Goal: Information Seeking & Learning: Compare options

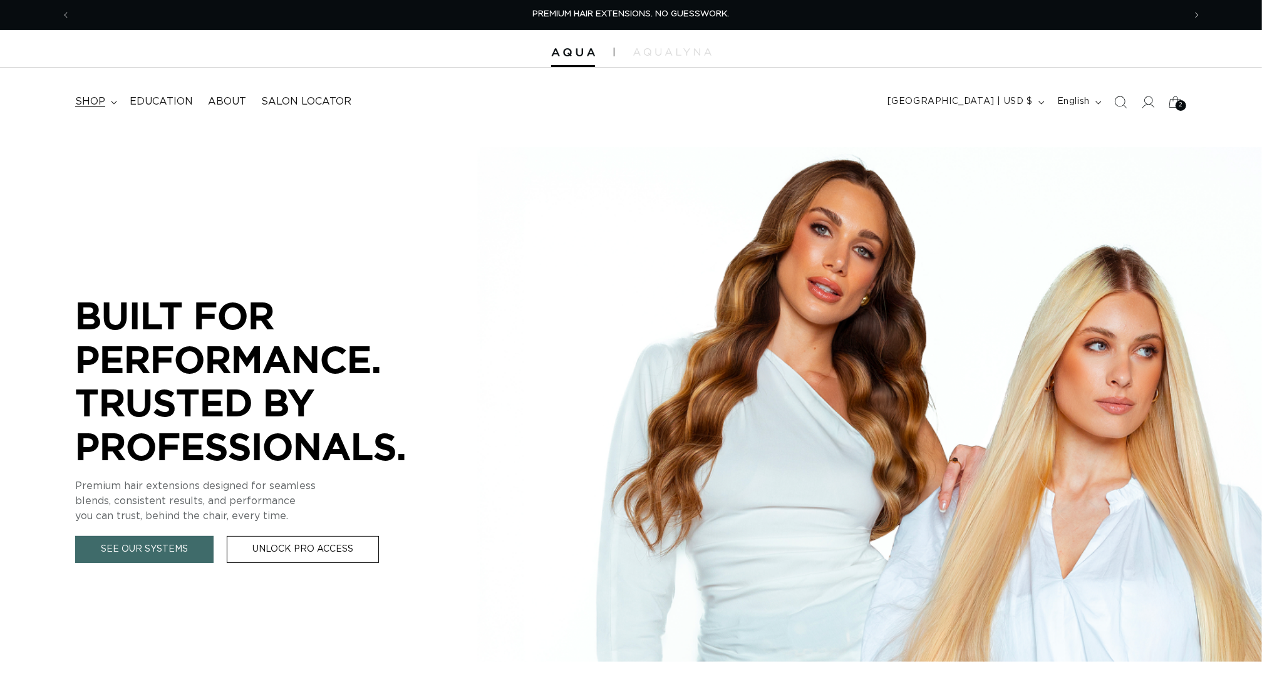
click at [101, 94] on summary "shop" at bounding box center [95, 102] width 54 height 28
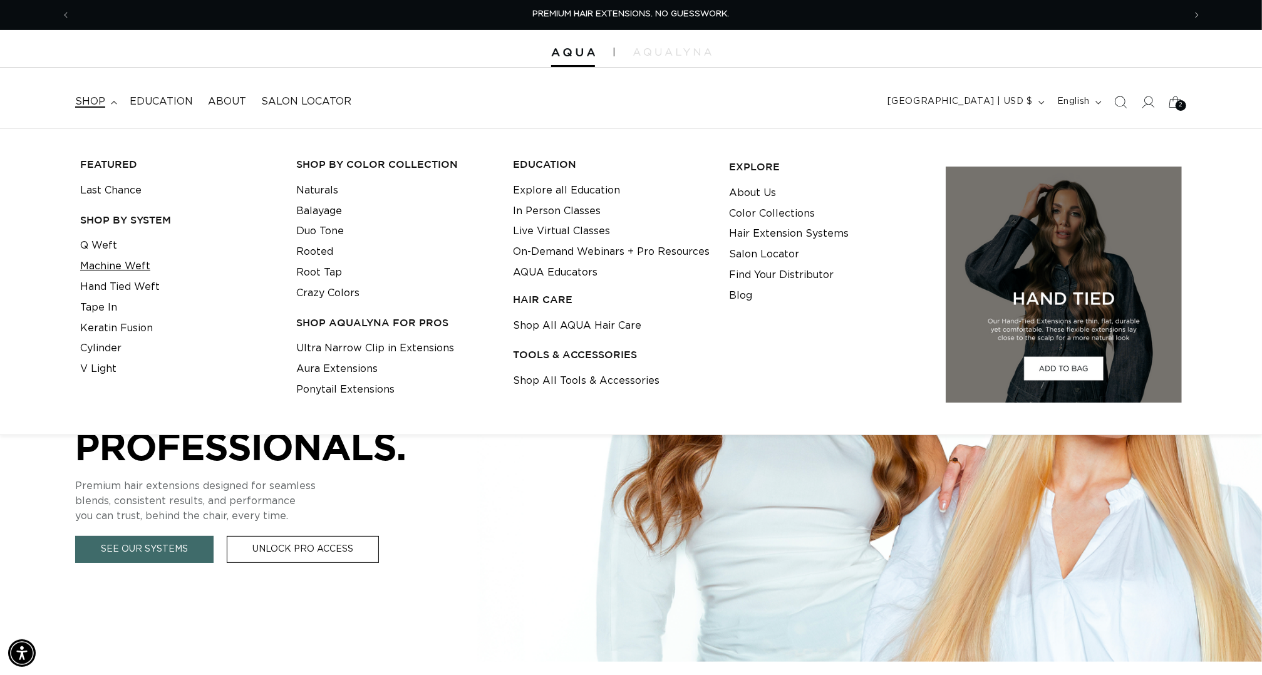
click at [105, 272] on link "Machine Weft" at bounding box center [115, 266] width 70 height 21
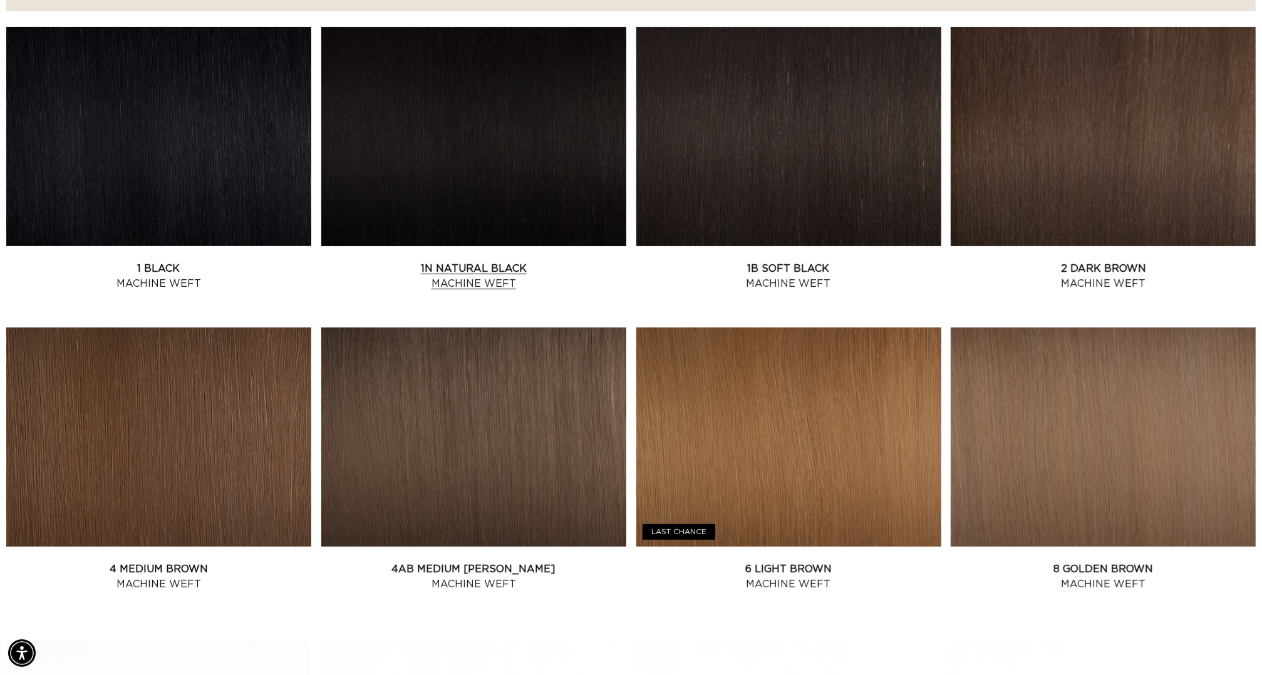
scroll to position [0, 1170]
click at [794, 562] on link "6 Light Brown Machine Weft" at bounding box center [788, 577] width 305 height 30
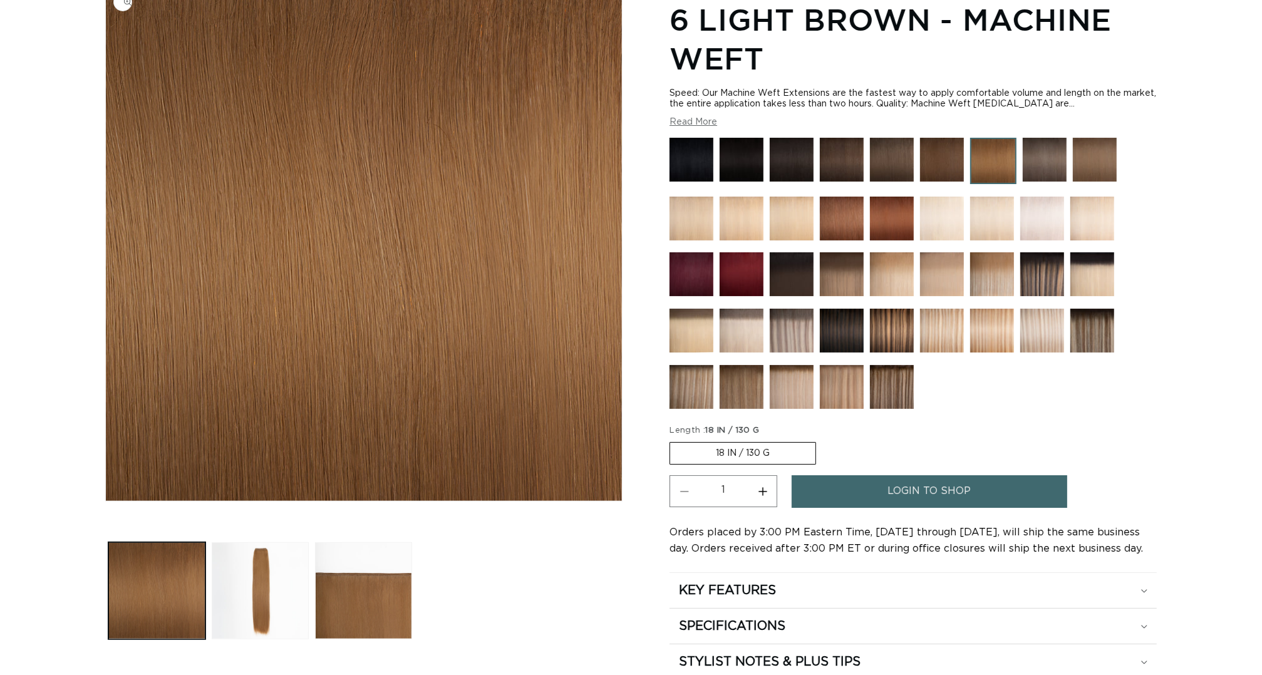
scroll to position [323, 0]
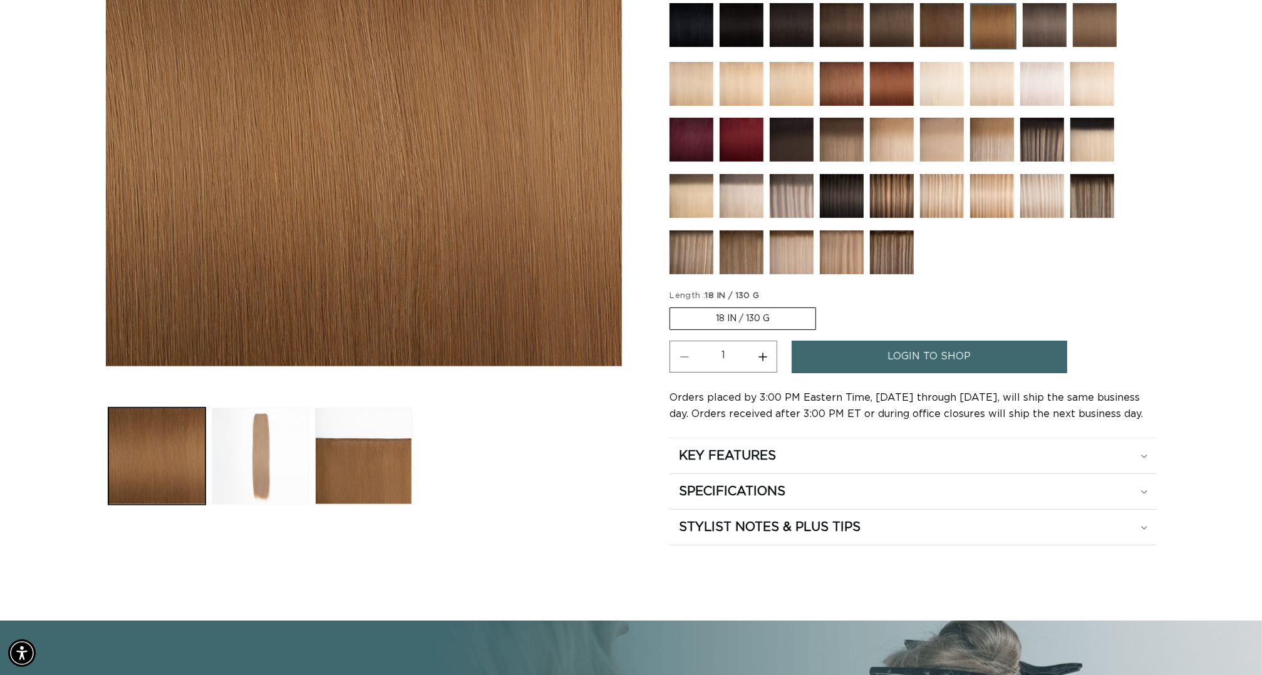
click at [241, 483] on button "Load image 2 in gallery view" at bounding box center [260, 456] width 97 height 97
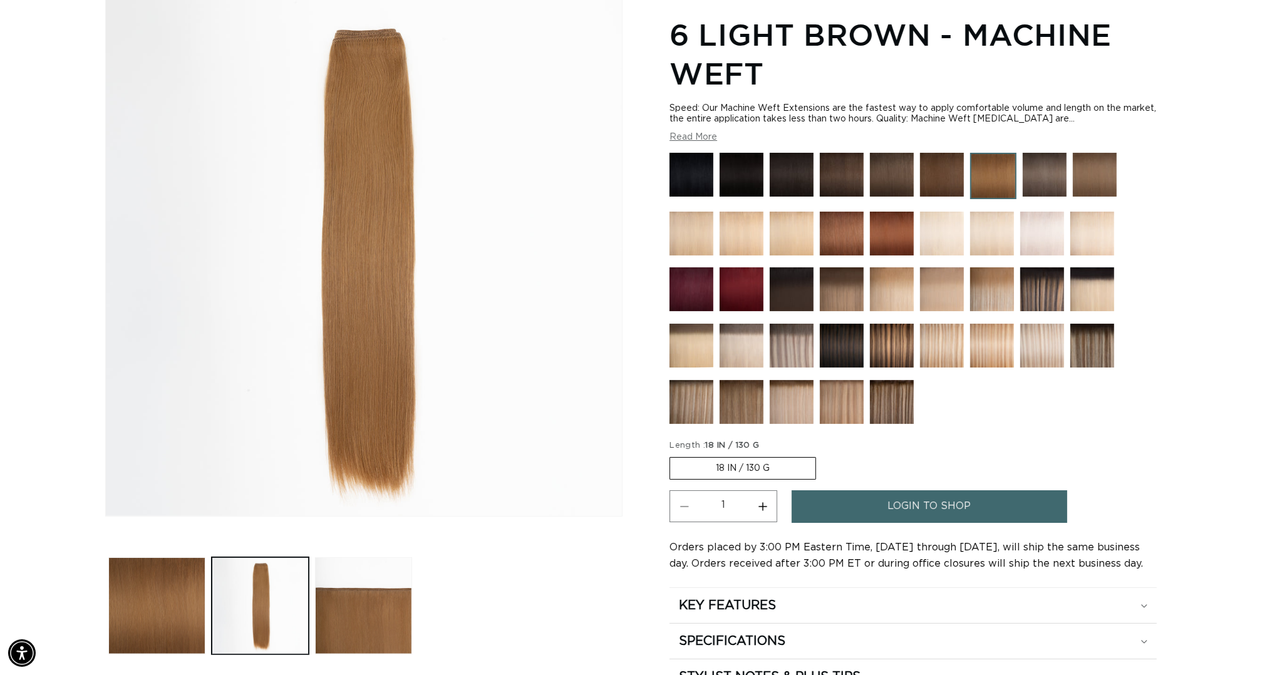
scroll to position [264, 0]
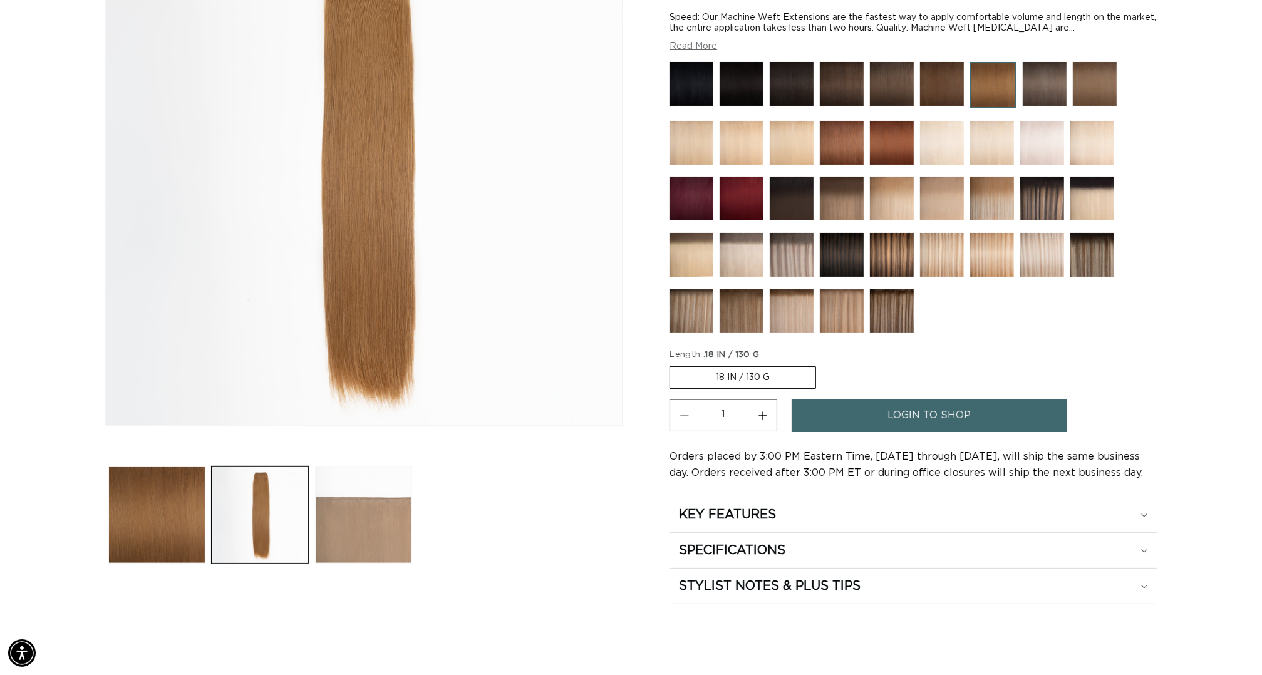
click at [344, 521] on button "Load image 3 in gallery view" at bounding box center [363, 515] width 97 height 97
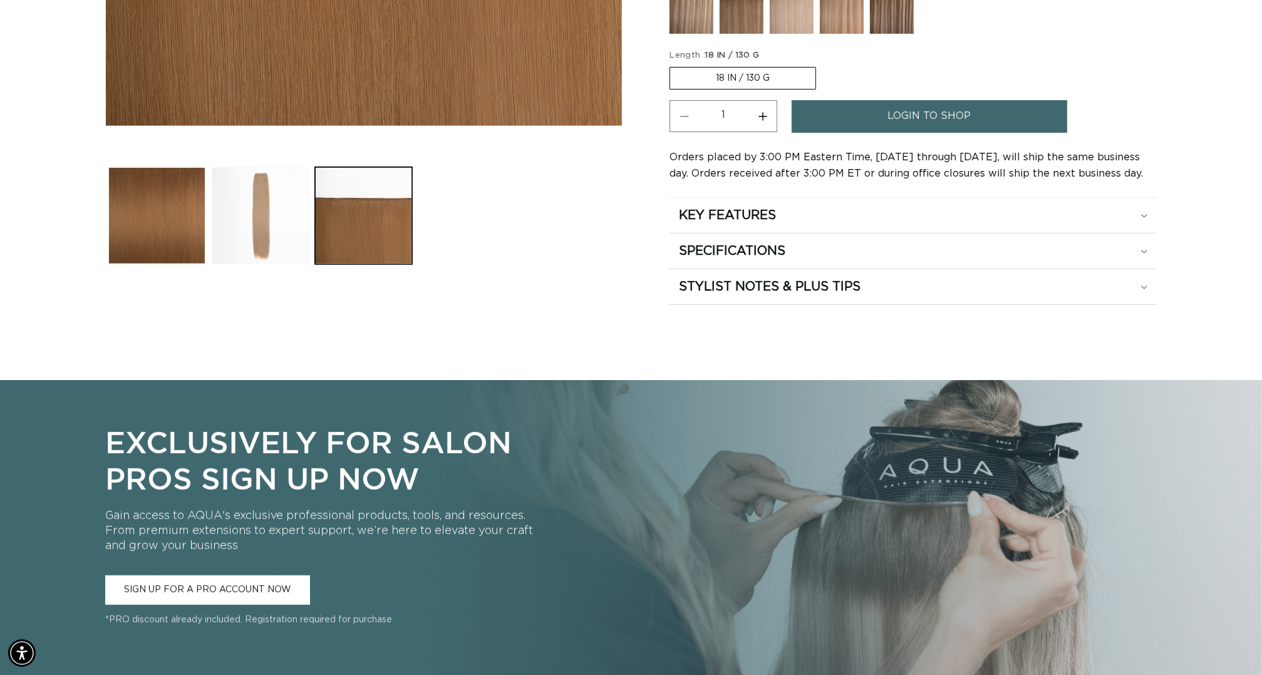
scroll to position [0, 2341]
click at [234, 252] on button "Load image 2 in gallery view" at bounding box center [260, 215] width 97 height 97
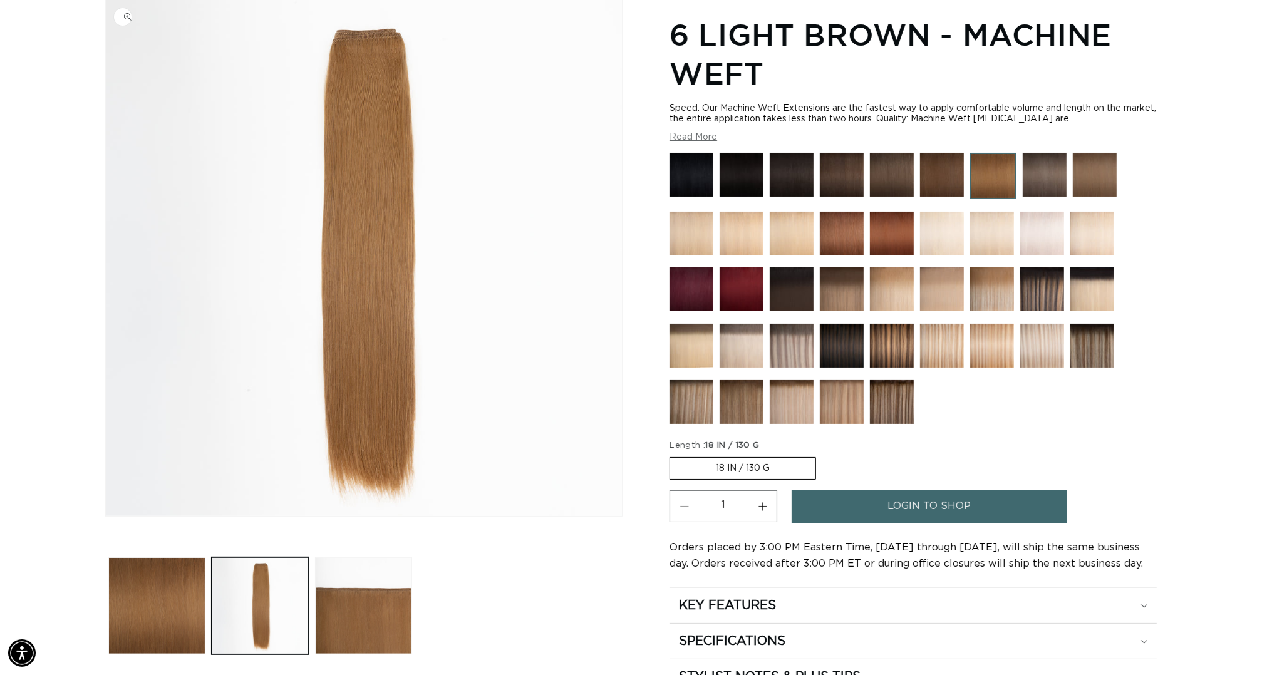
scroll to position [68, 0]
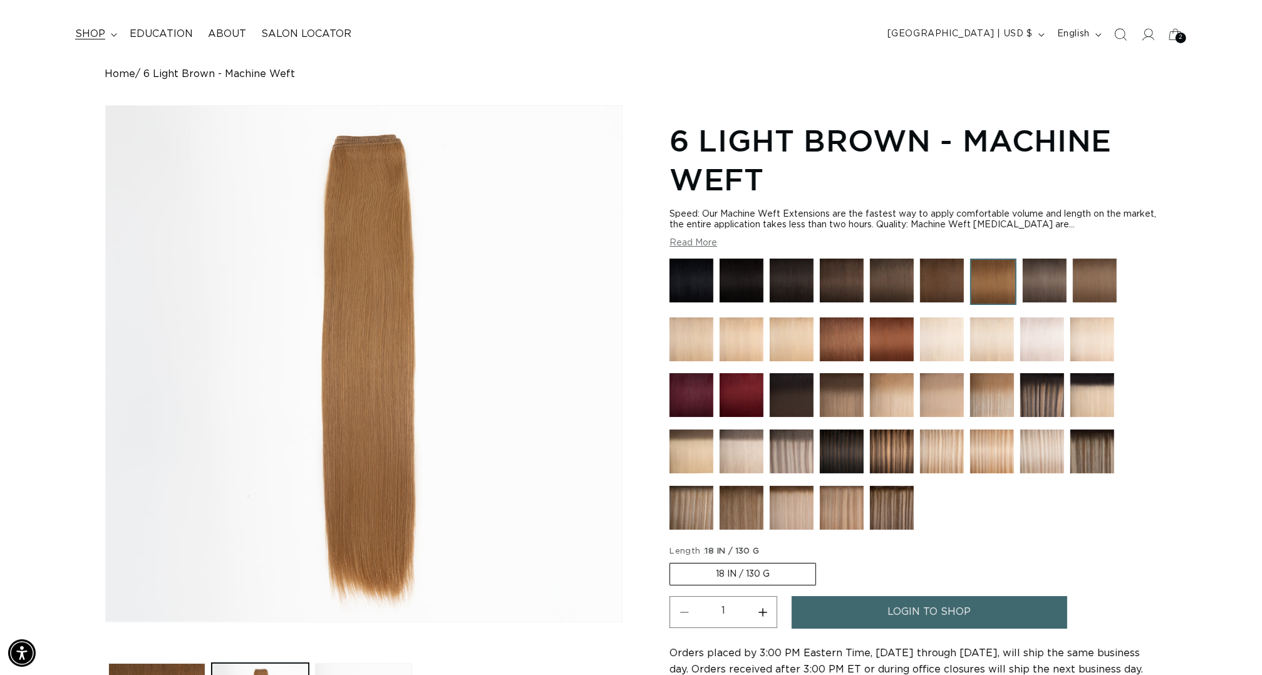
click at [90, 34] on span "shop" at bounding box center [90, 34] width 30 height 13
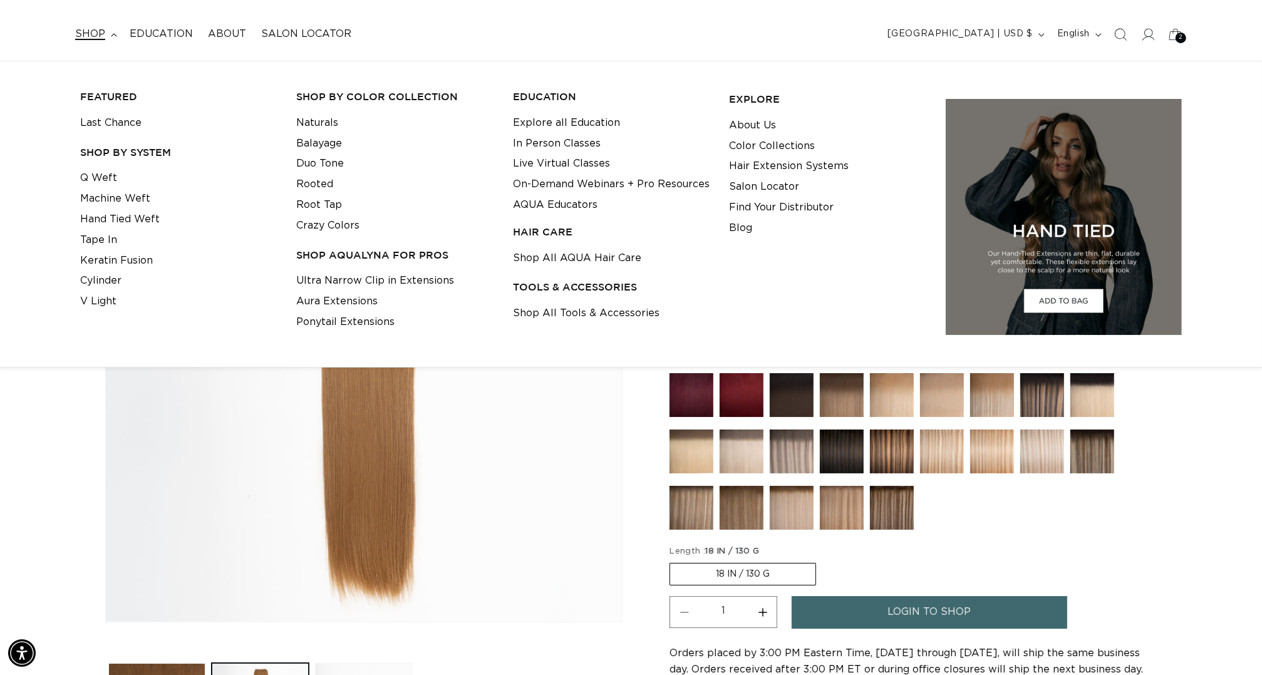
scroll to position [0, 0]
click at [111, 172] on link "Q Weft" at bounding box center [98, 178] width 37 height 21
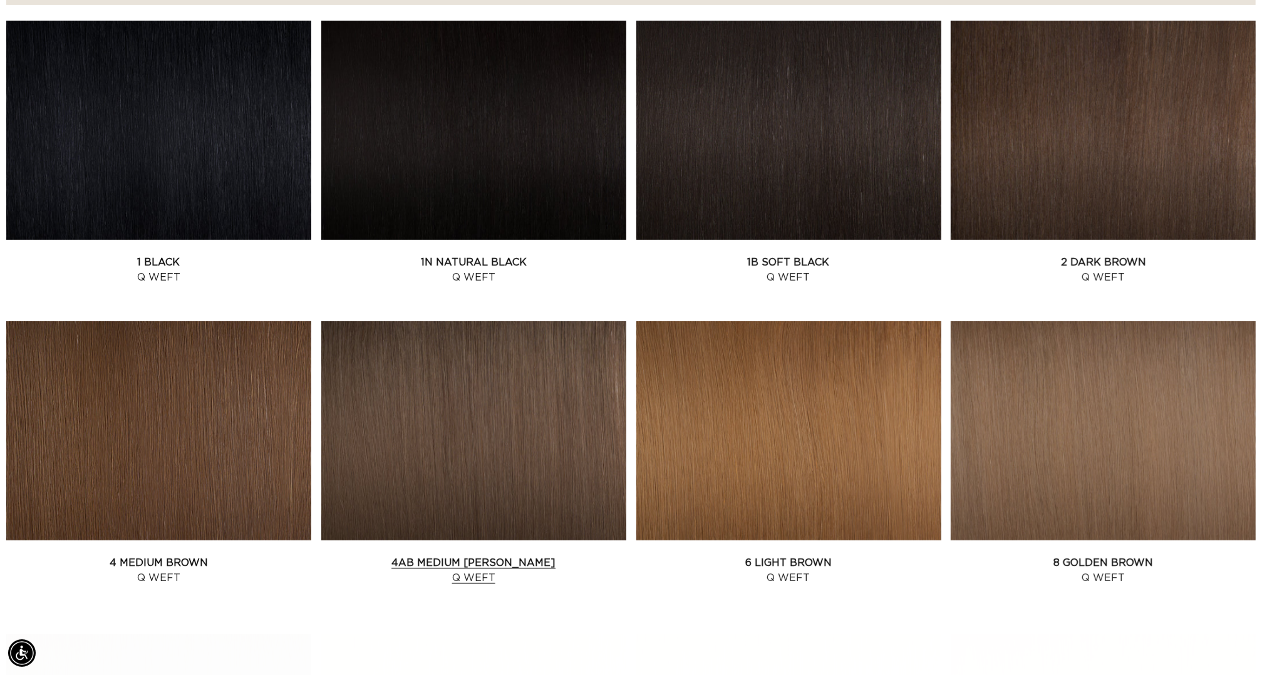
scroll to position [596, 0]
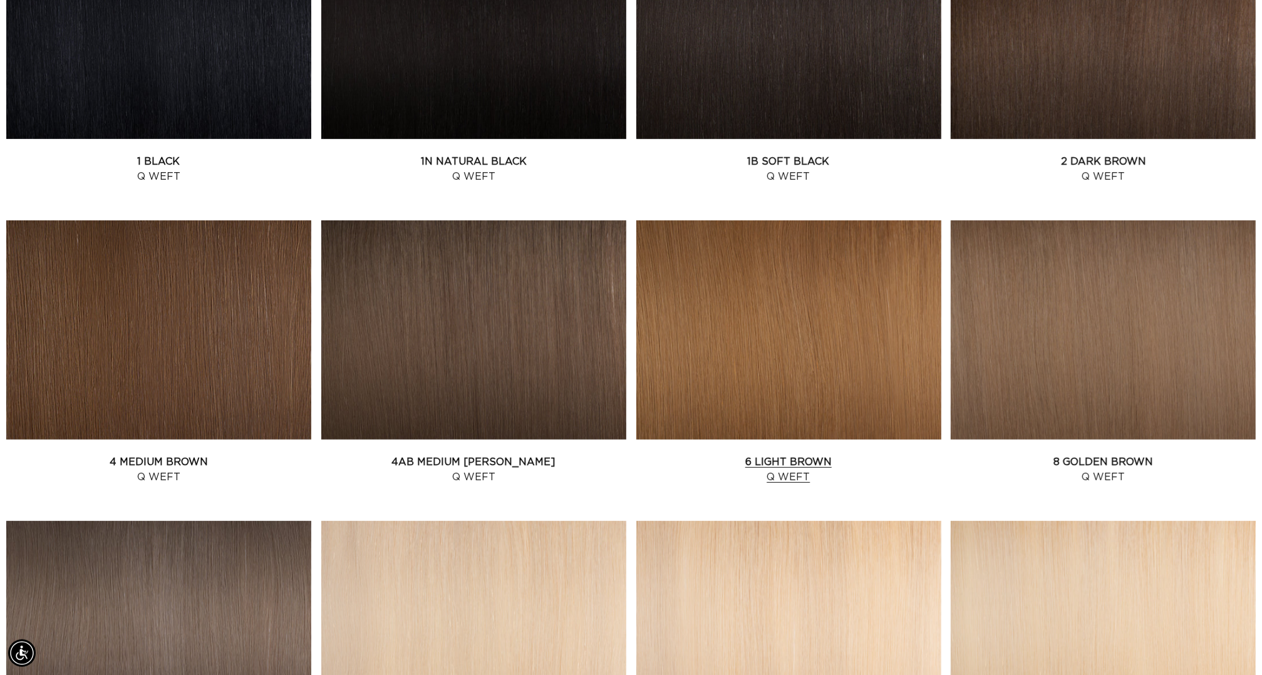
click at [859, 455] on link "6 Light Brown Q Weft" at bounding box center [788, 470] width 305 height 30
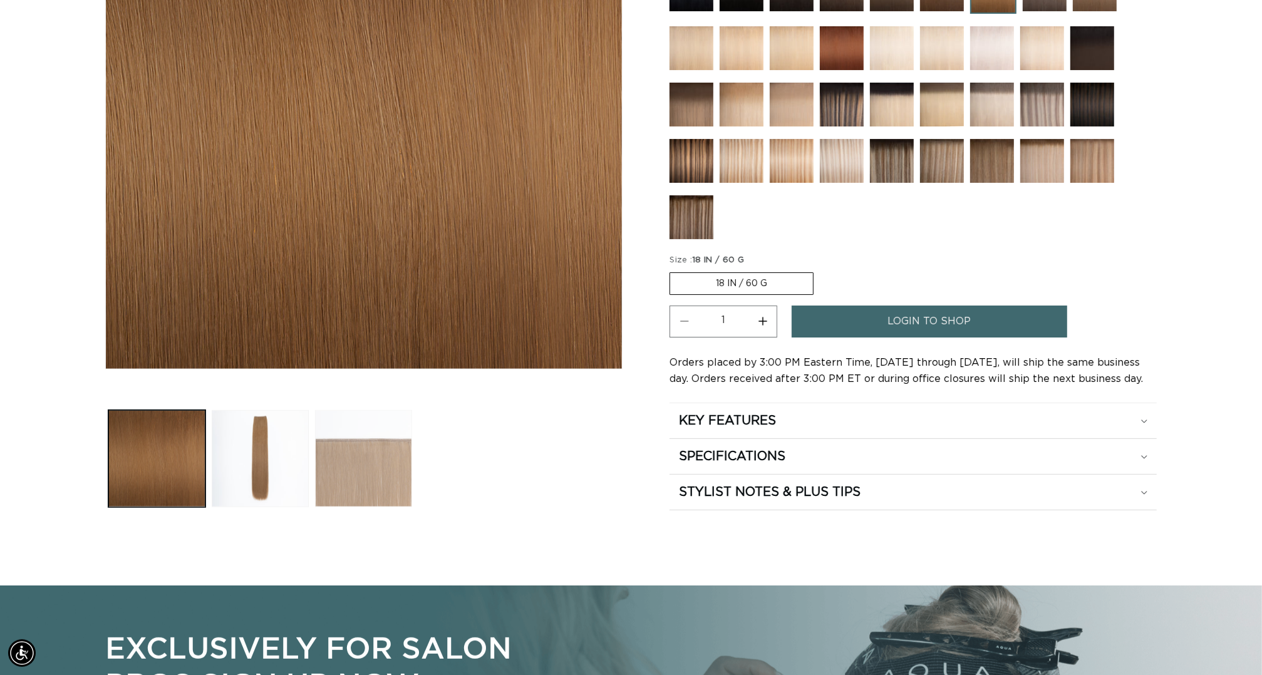
click at [352, 483] on button "Load image 3 in gallery view" at bounding box center [363, 458] width 97 height 97
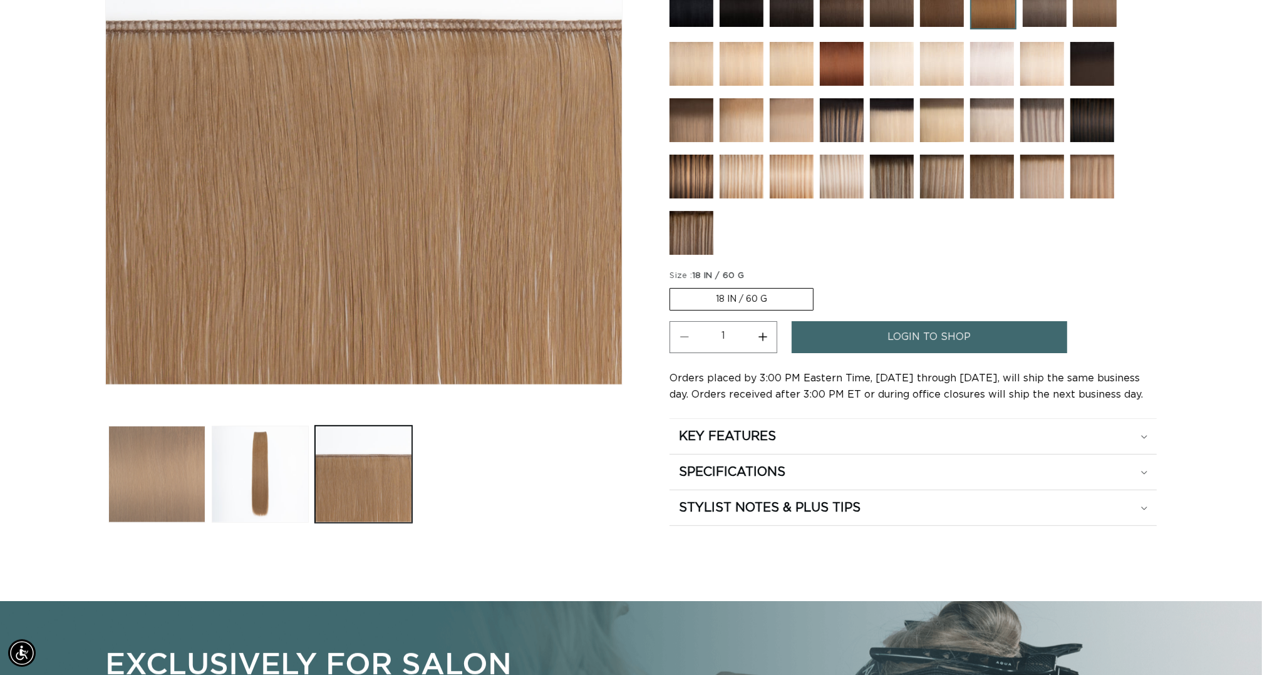
click at [156, 487] on button "Load image 1 in gallery view" at bounding box center [156, 474] width 97 height 97
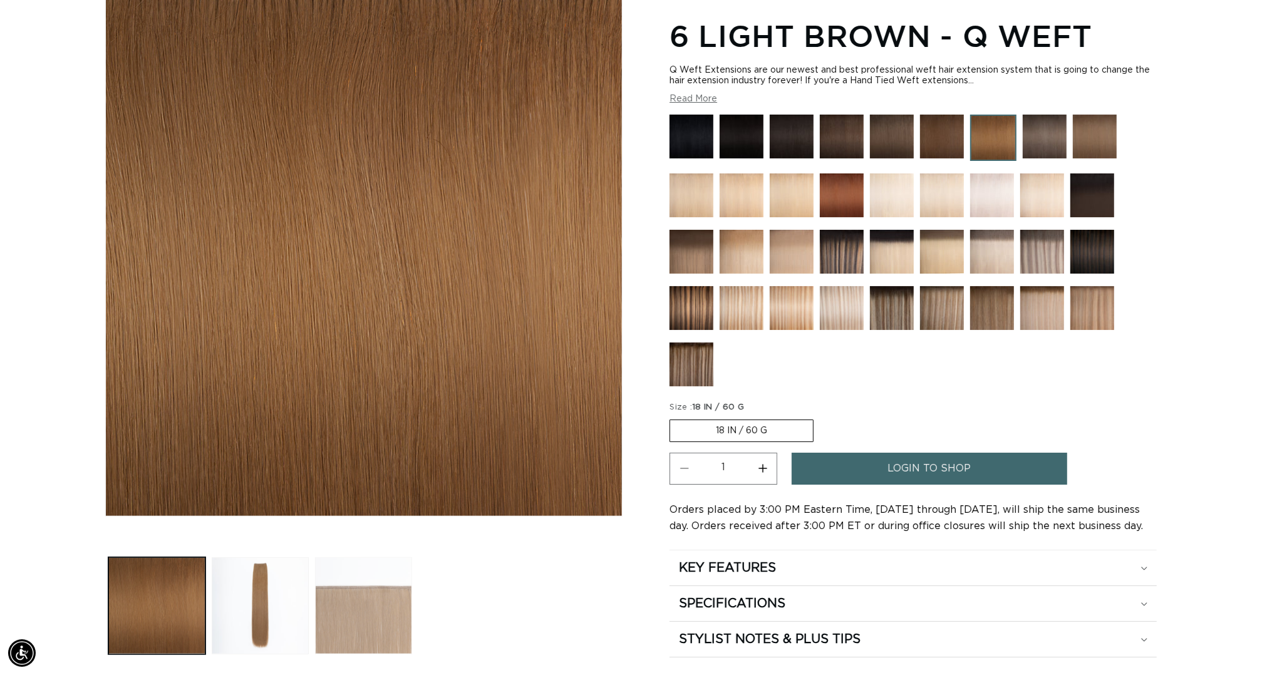
scroll to position [0, 1170]
click at [349, 616] on button "Load image 3 in gallery view" at bounding box center [363, 605] width 97 height 97
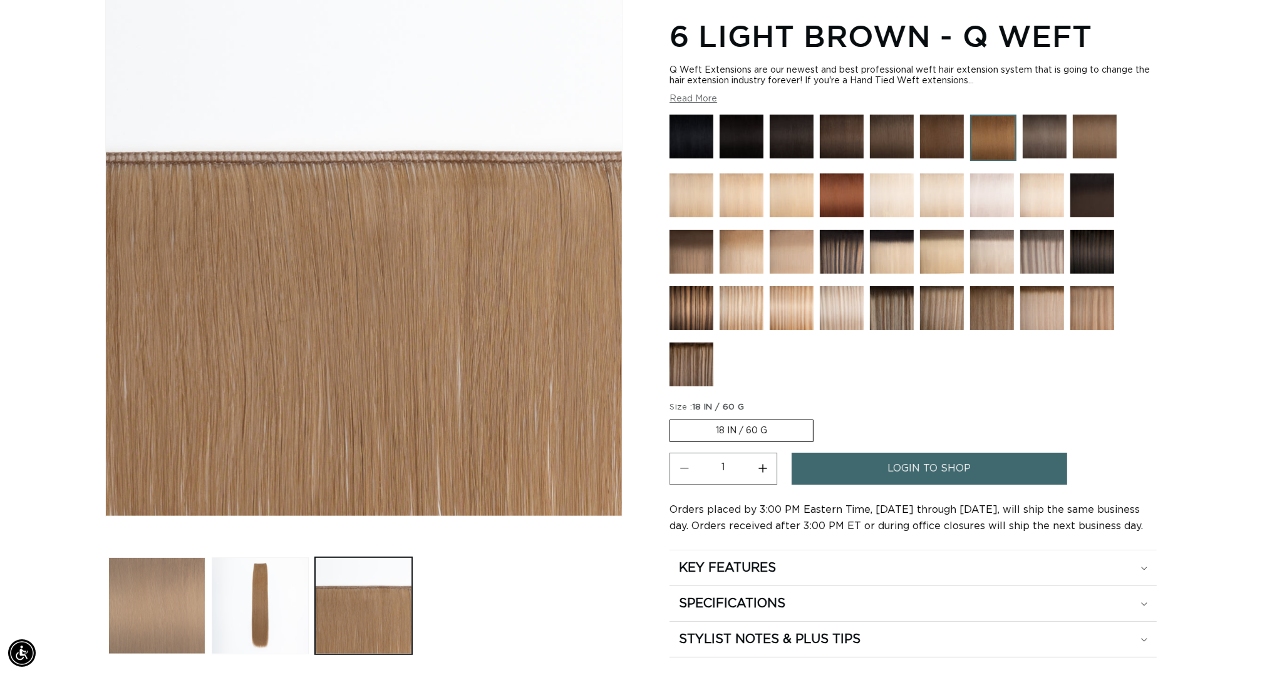
click at [132, 592] on button "Load image 1 in gallery view" at bounding box center [156, 605] width 97 height 97
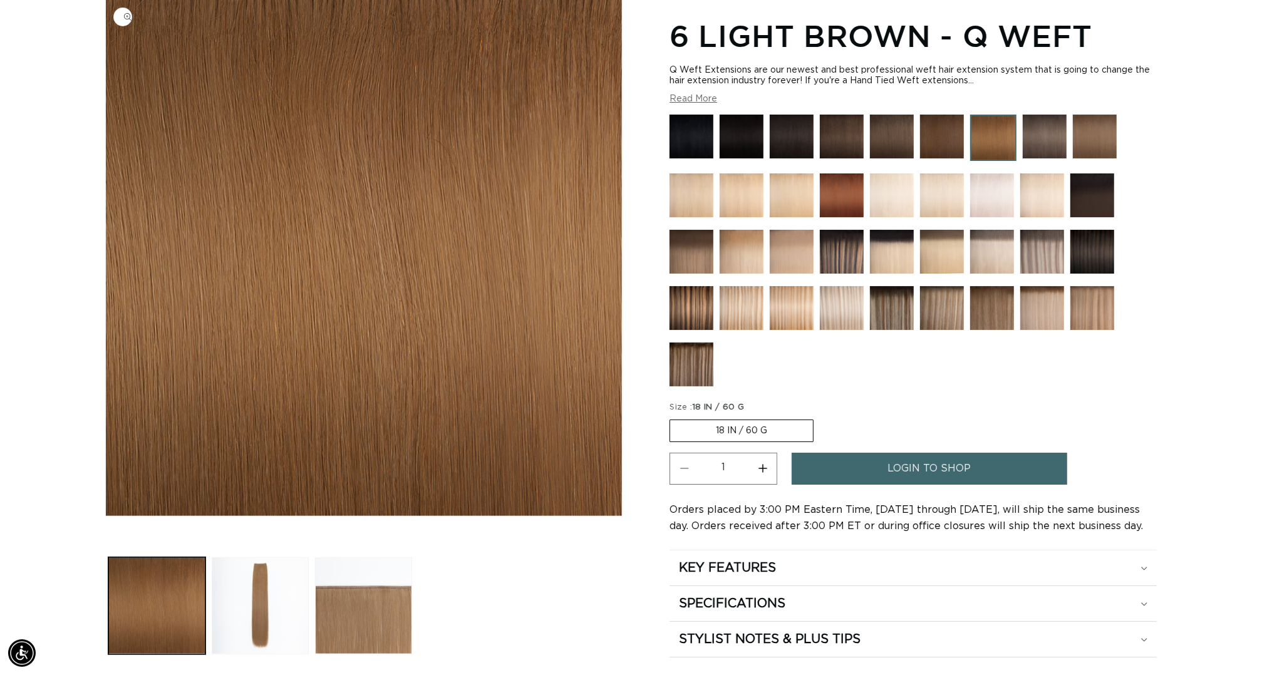
scroll to position [0, 2341]
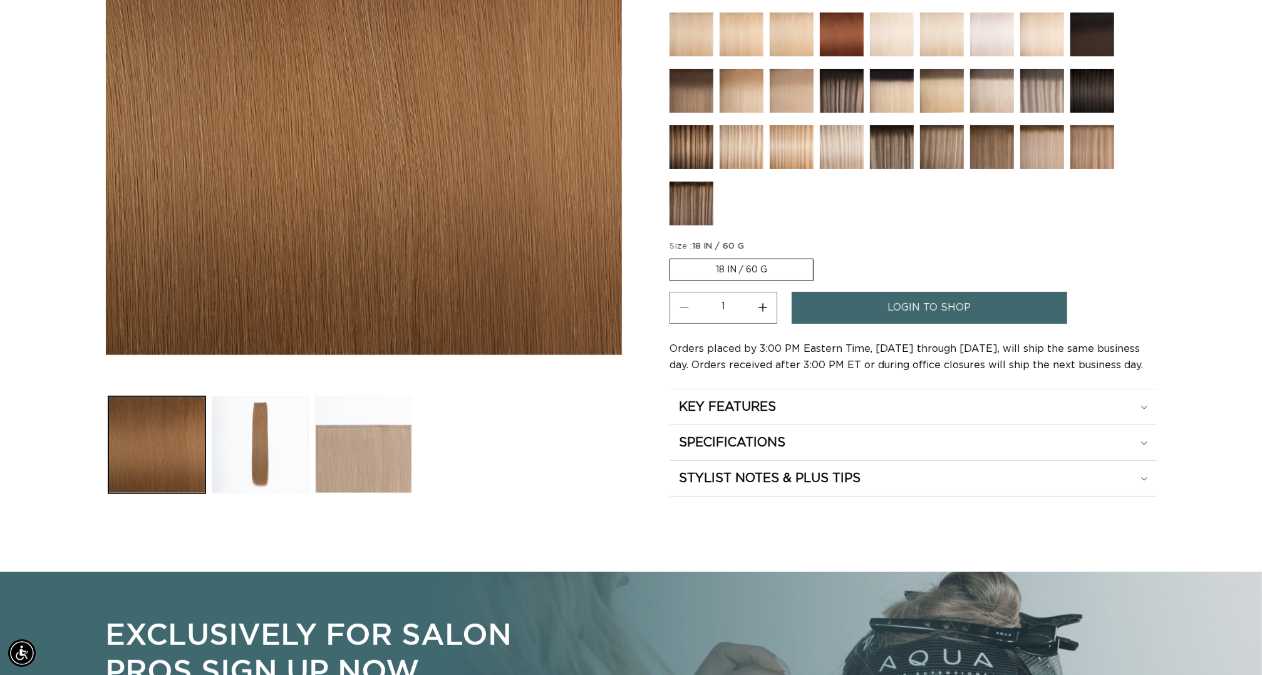
click at [341, 453] on button "Load image 3 in gallery view" at bounding box center [363, 444] width 97 height 97
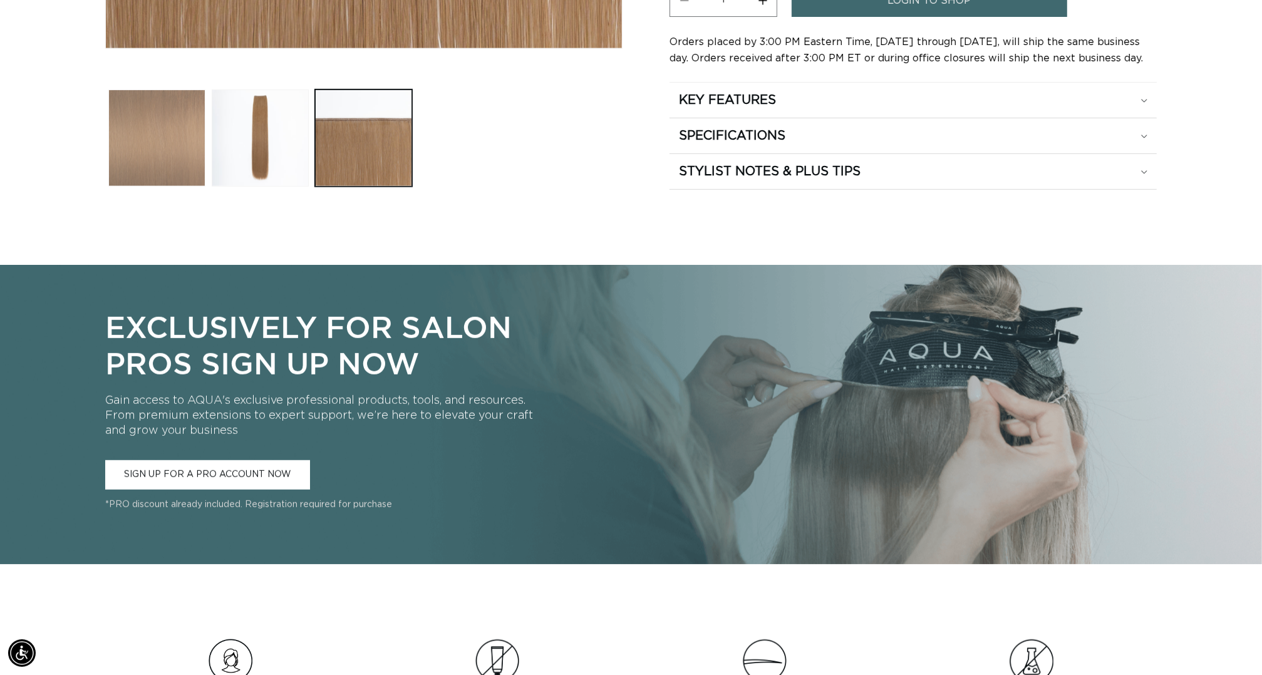
scroll to position [0, 0]
click at [139, 187] on button "Load image 1 in gallery view" at bounding box center [156, 138] width 97 height 97
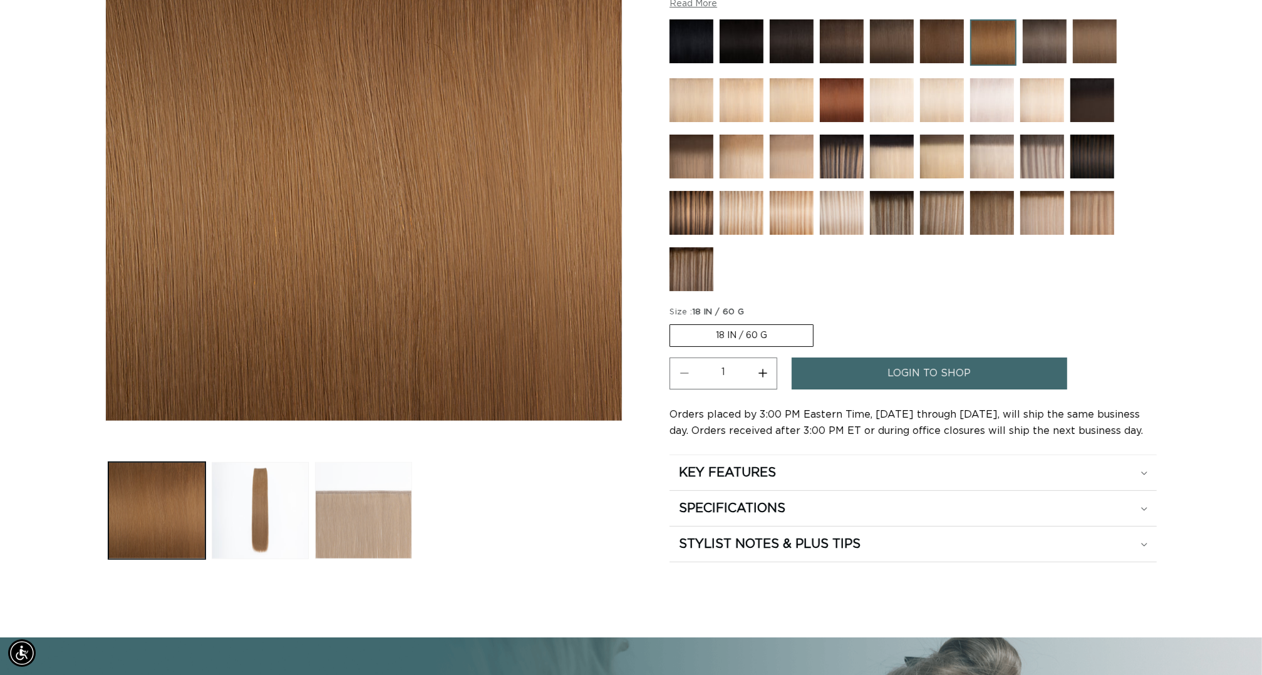
click at [327, 534] on button "Load image 3 in gallery view" at bounding box center [363, 510] width 97 height 97
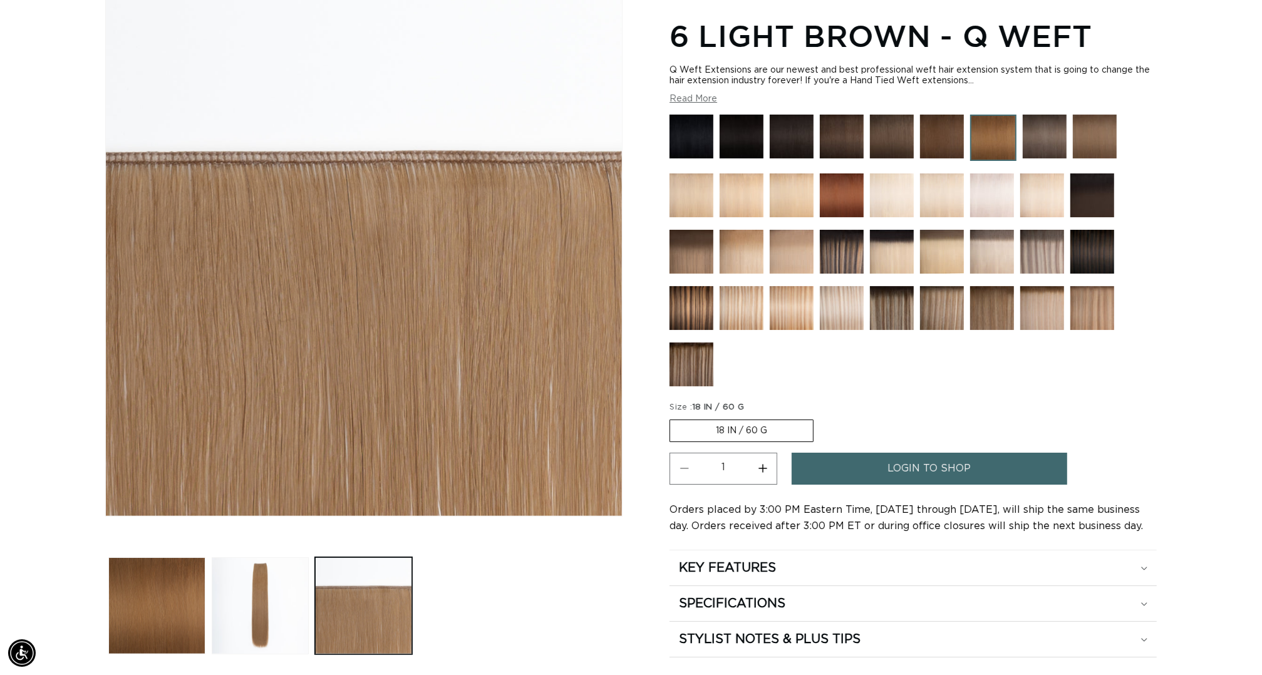
scroll to position [0, 2341]
click at [763, 230] on img at bounding box center [741, 252] width 44 height 44
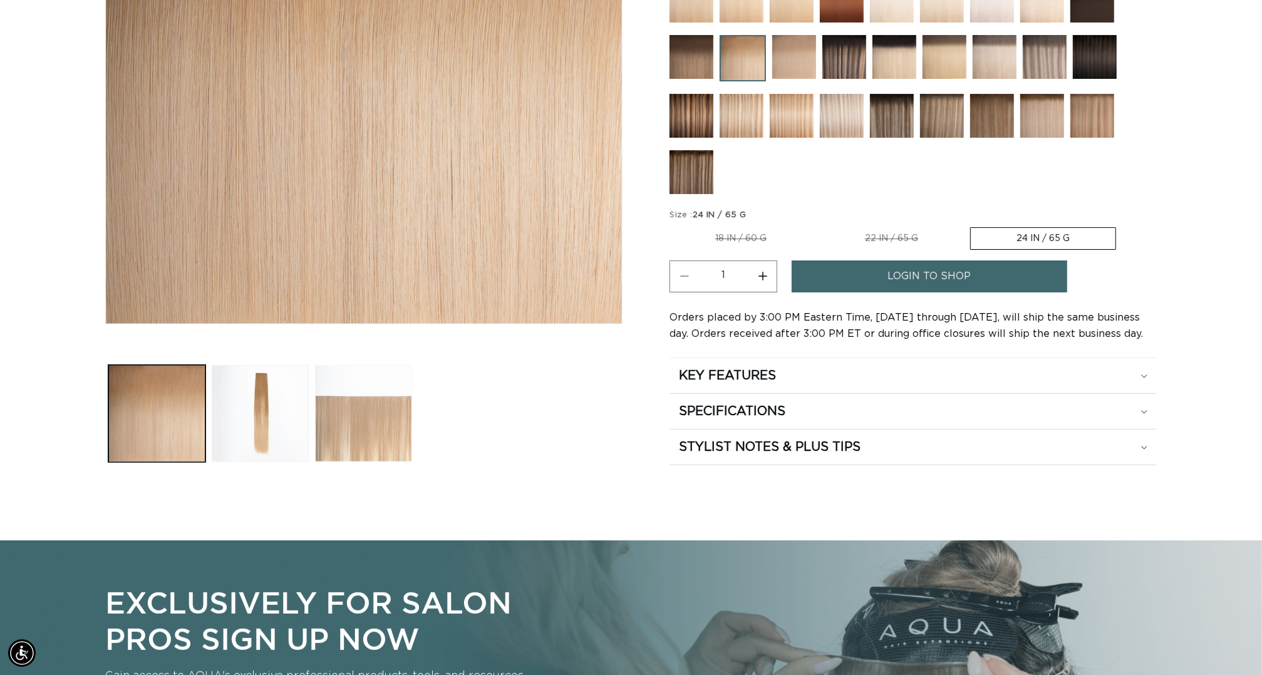
scroll to position [0, 1170]
click at [336, 431] on button "Load image 3 in gallery view" at bounding box center [363, 413] width 97 height 97
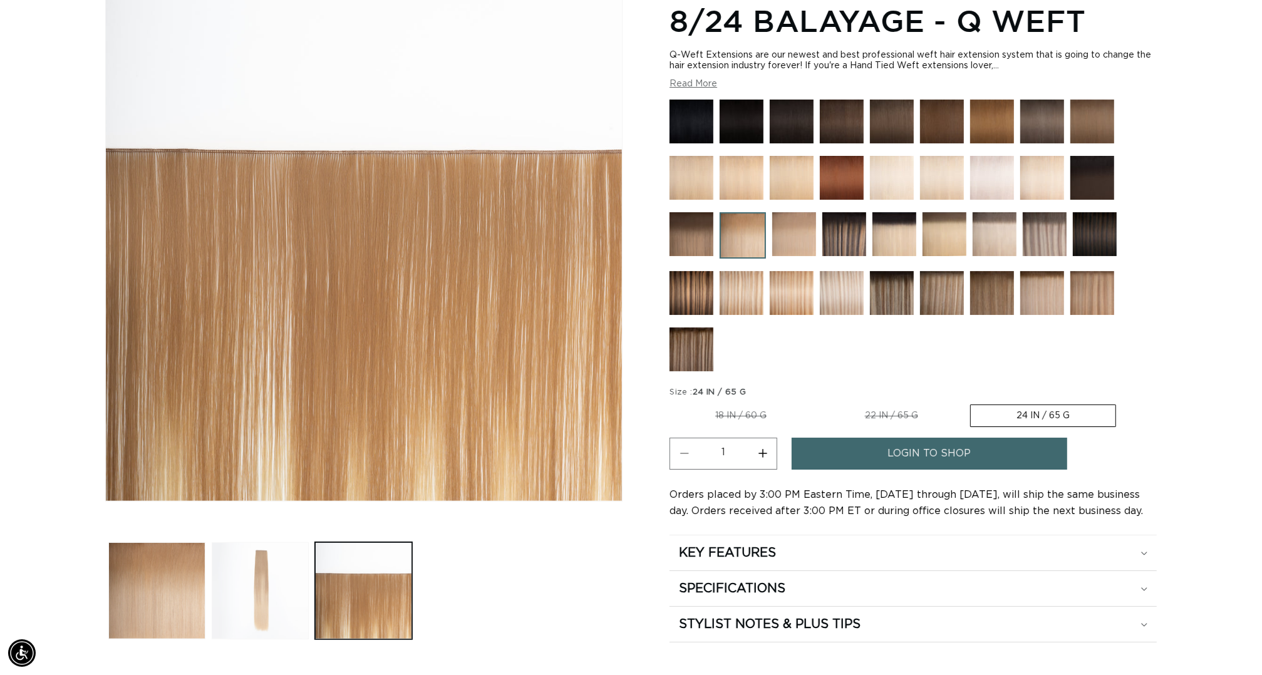
scroll to position [0, 0]
click at [232, 595] on button "Load image 2 in gallery view" at bounding box center [260, 590] width 97 height 97
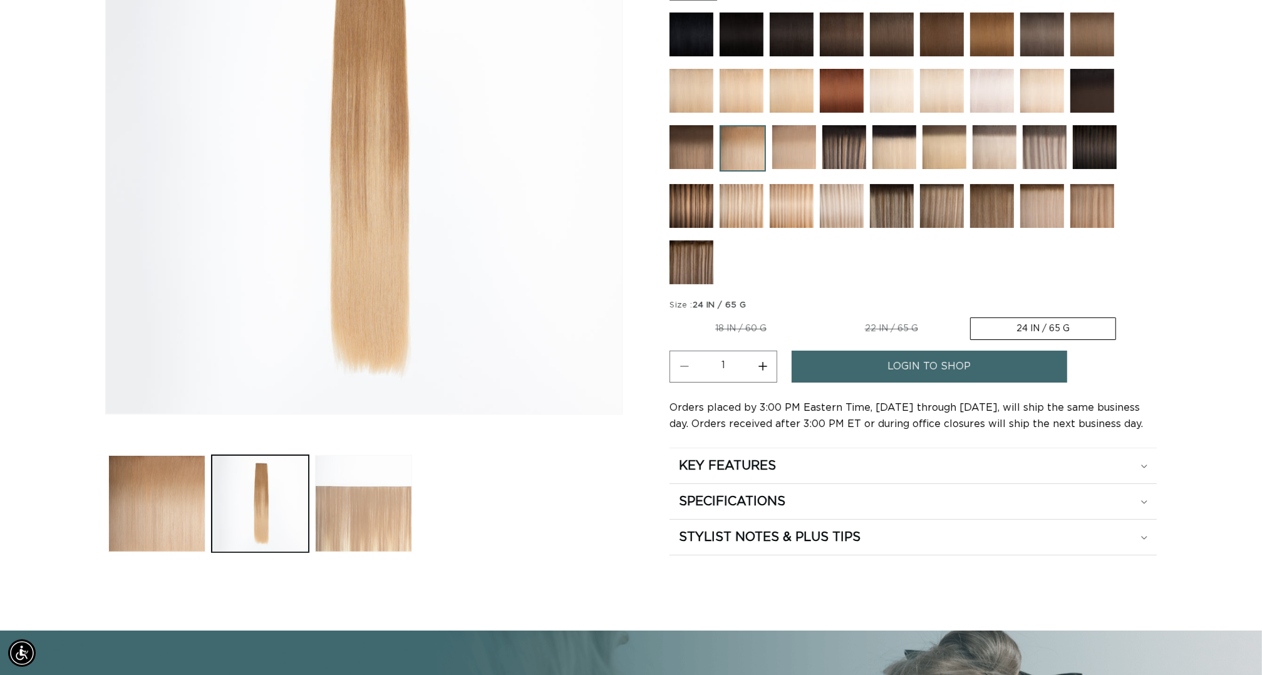
click at [344, 552] on button "Load image 3 in gallery view" at bounding box center [363, 503] width 97 height 97
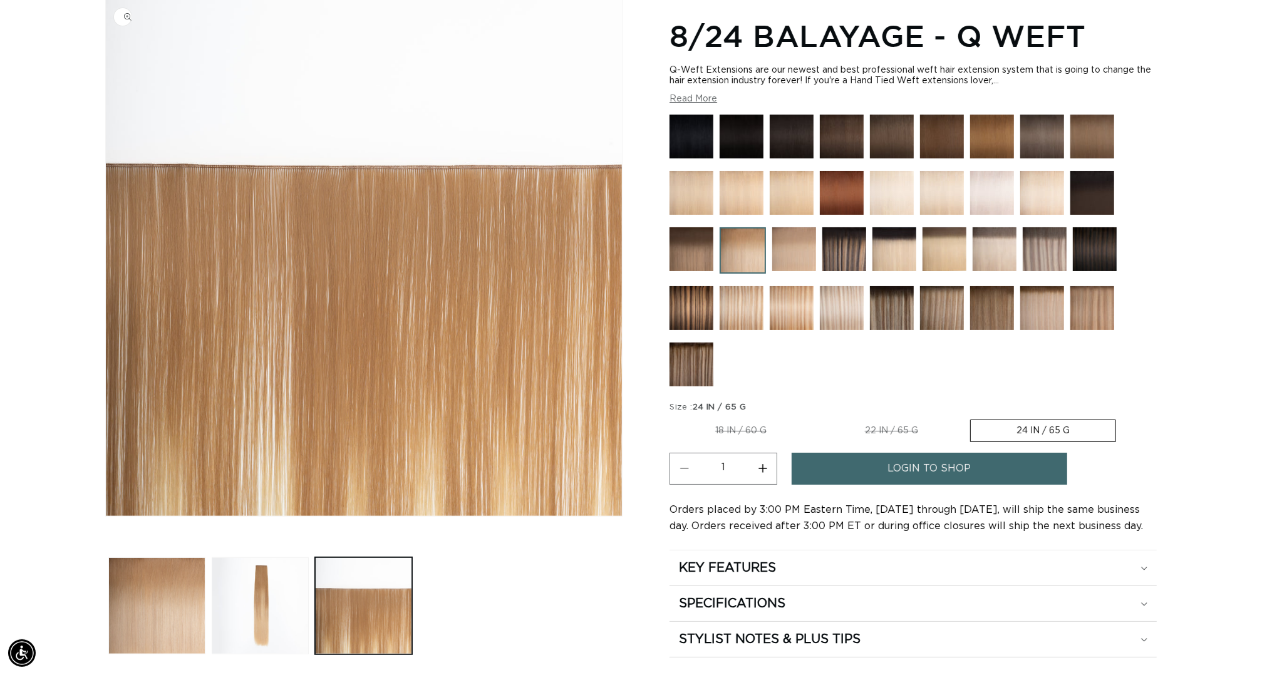
scroll to position [0, 2341]
click at [713, 343] on img at bounding box center [691, 365] width 44 height 44
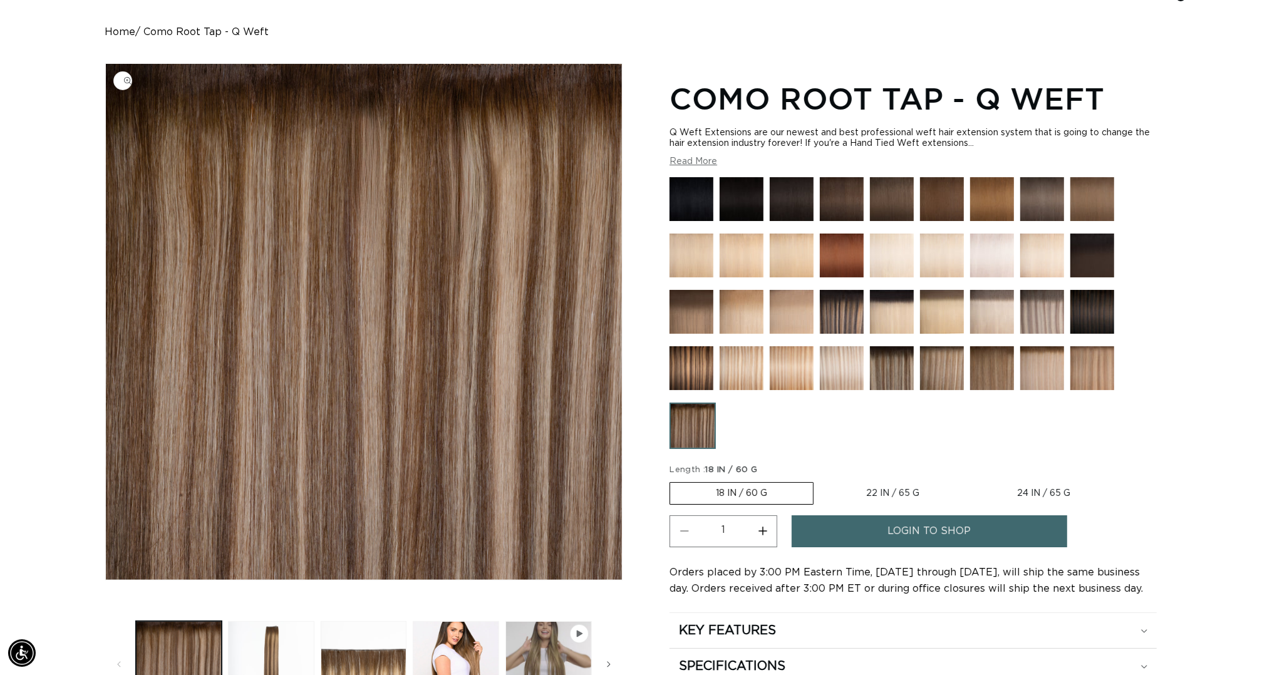
scroll to position [0, 1170]
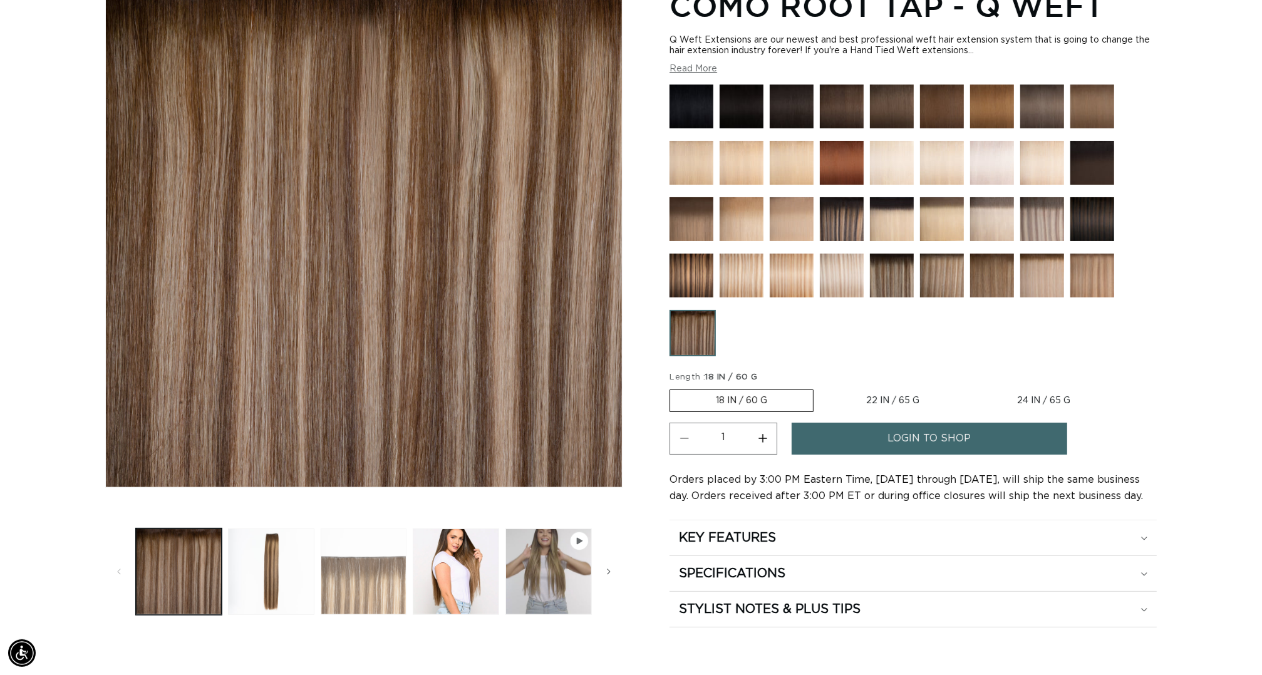
click at [322, 593] on button "Load image 3 in gallery view" at bounding box center [364, 572] width 86 height 86
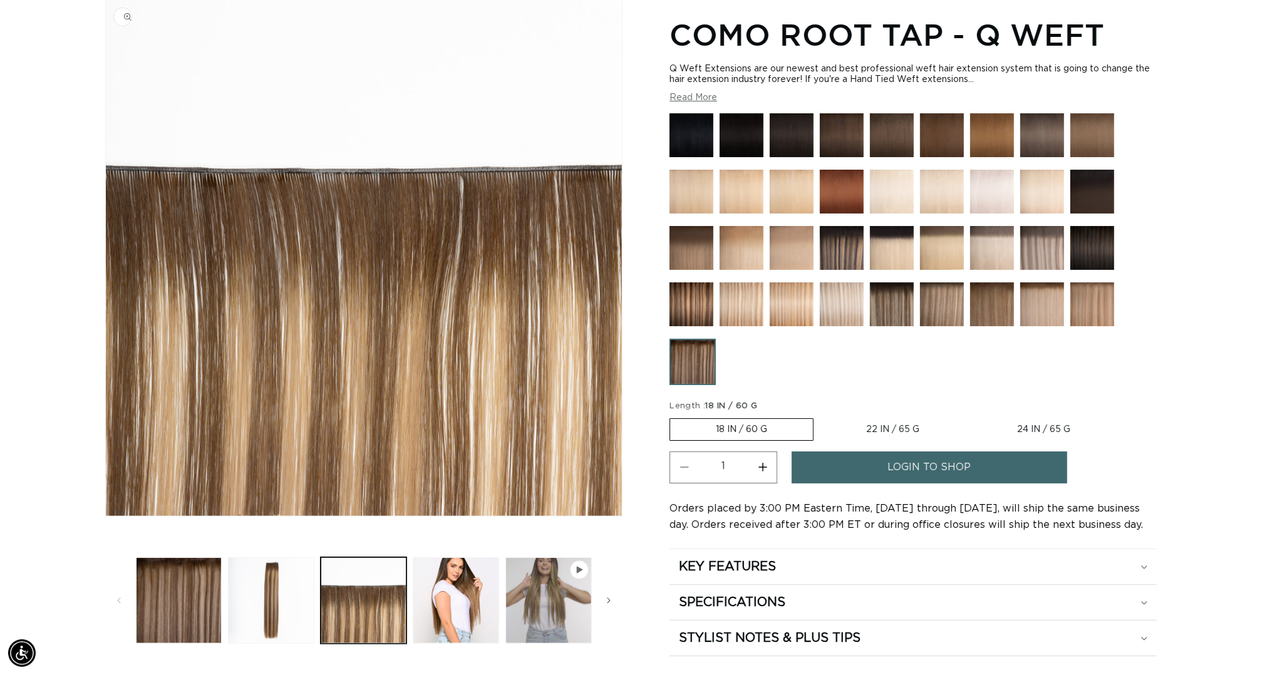
scroll to position [0, 0]
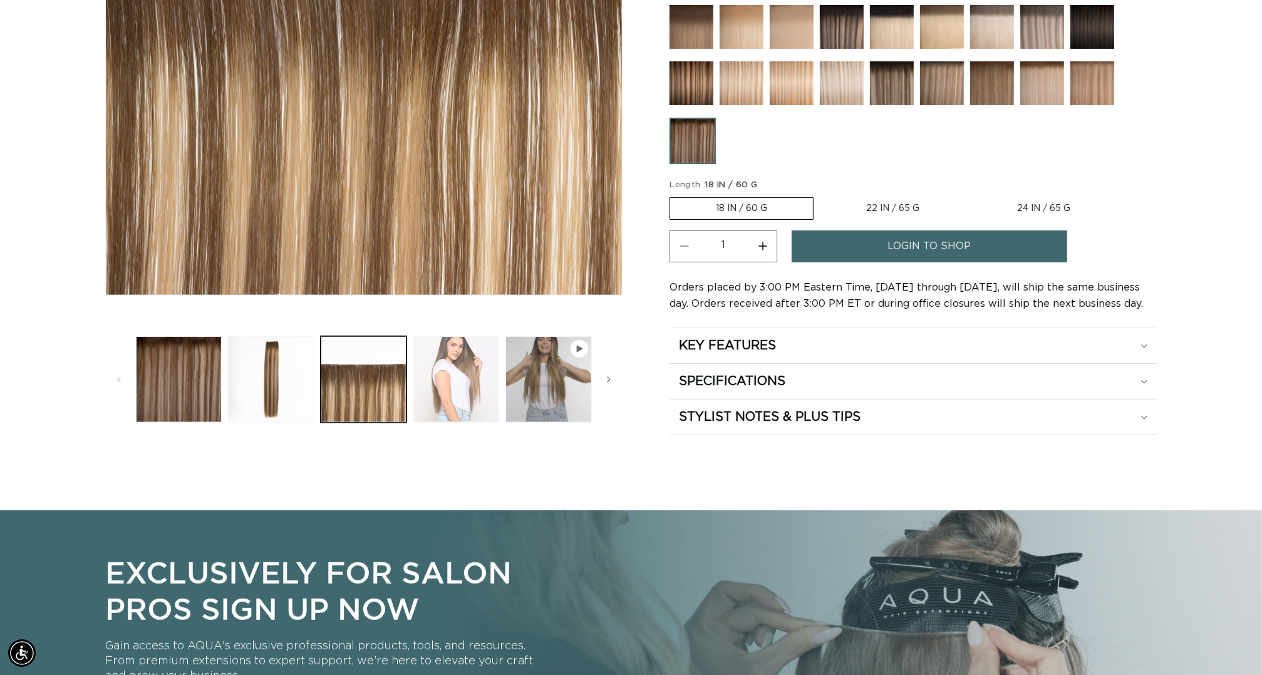
click at [454, 416] on button "Load image 4 in gallery view" at bounding box center [456, 379] width 86 height 86
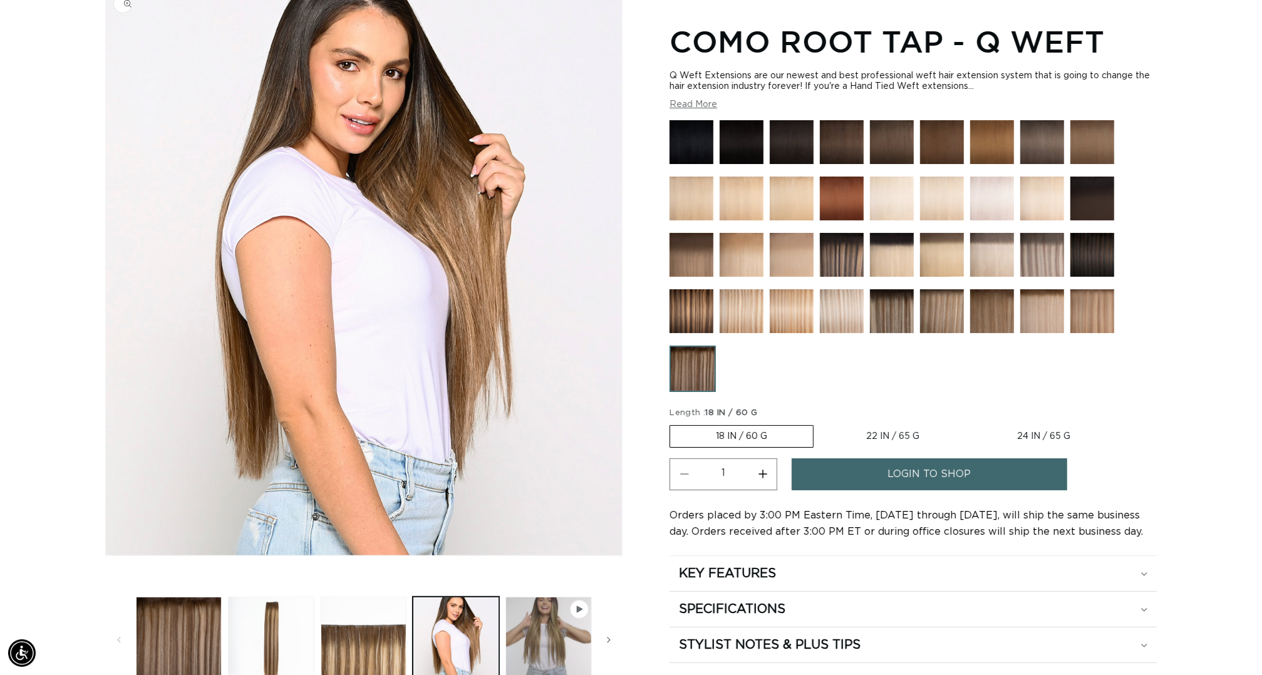
scroll to position [224, 0]
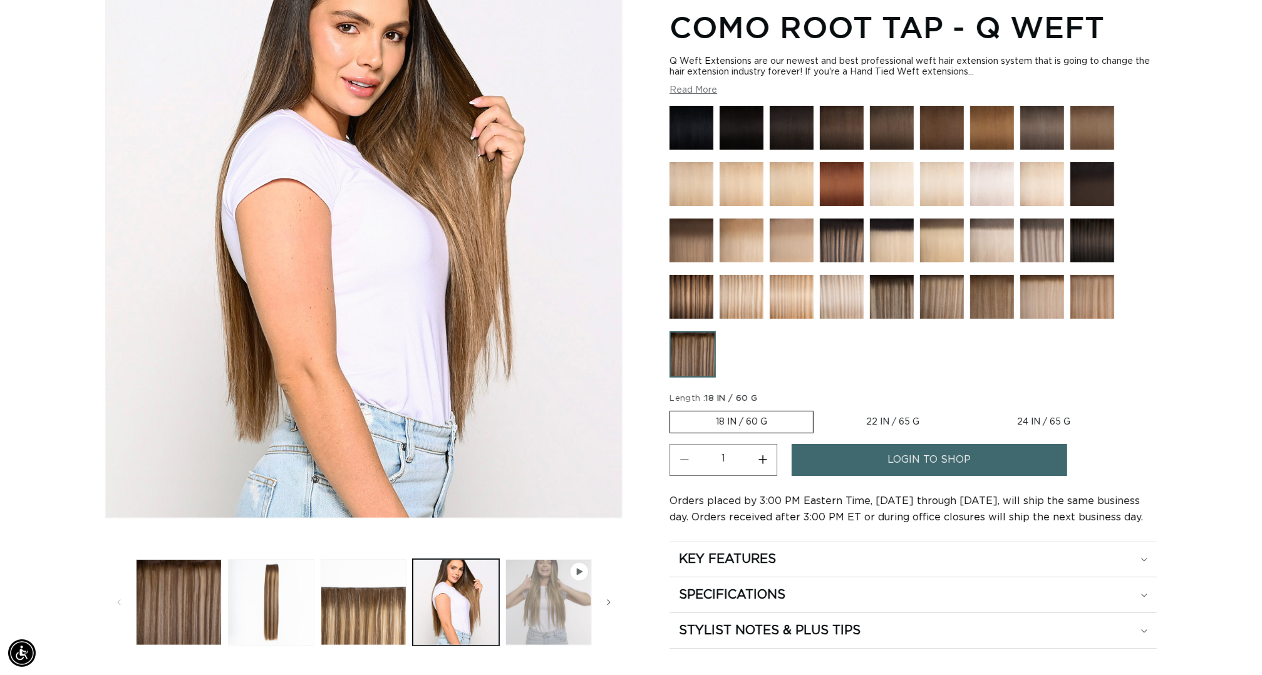
click at [521, 585] on button "Play video 1 in gallery view" at bounding box center [548, 602] width 86 height 86
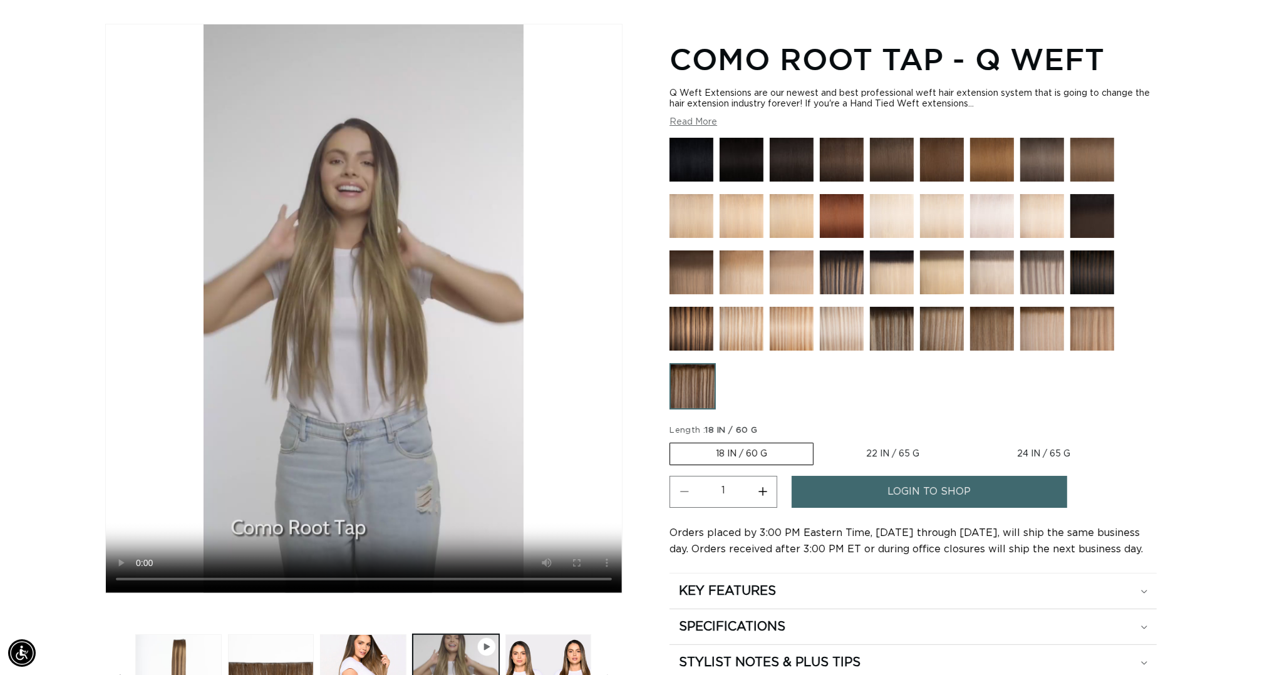
scroll to position [0, 2341]
